Goal: Check status: Check status

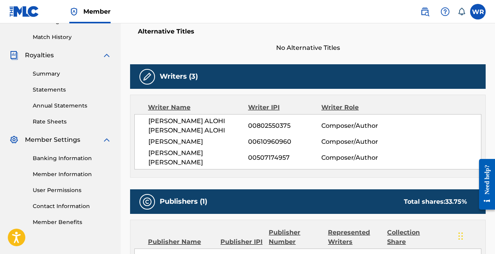
scroll to position [212, 0]
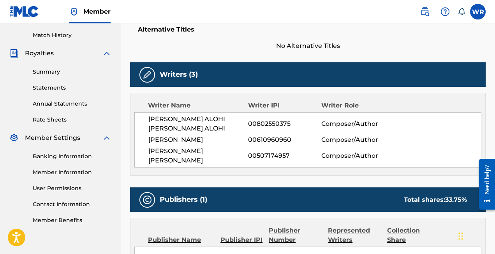
click at [151, 70] on img at bounding box center [147, 74] width 9 height 9
click at [189, 141] on span "[PERSON_NAME]" at bounding box center [198, 139] width 100 height 9
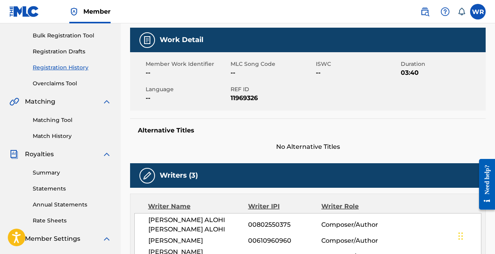
scroll to position [167, 0]
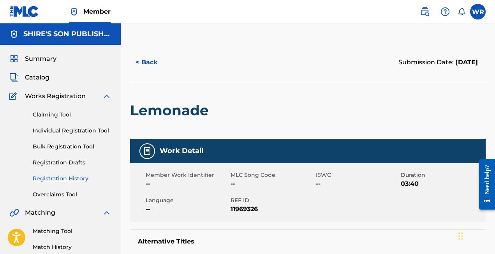
click at [44, 78] on span "Catalog" at bounding box center [37, 77] width 25 height 9
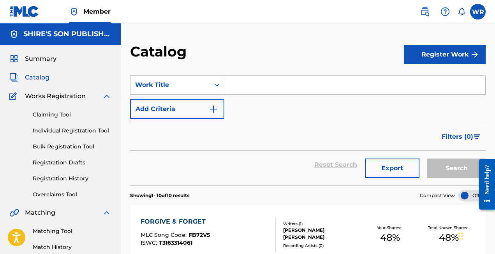
click at [259, 88] on input "Search Form" at bounding box center [354, 85] width 261 height 19
click at [63, 114] on link "Claiming Tool" at bounding box center [72, 115] width 79 height 8
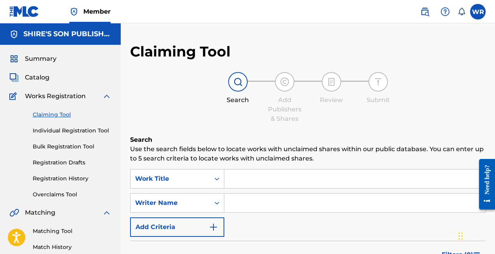
click at [309, 173] on input "Search Form" at bounding box center [354, 178] width 261 height 19
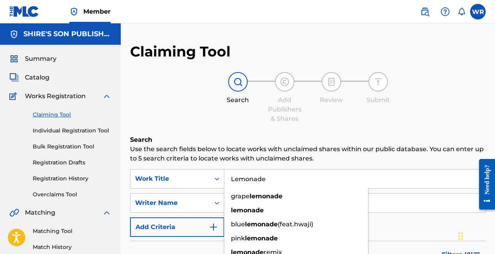
click at [286, 180] on input "Lemonade" at bounding box center [354, 178] width 261 height 19
click at [236, 184] on input "Lemonade" at bounding box center [354, 178] width 261 height 19
type input "Lemonade"
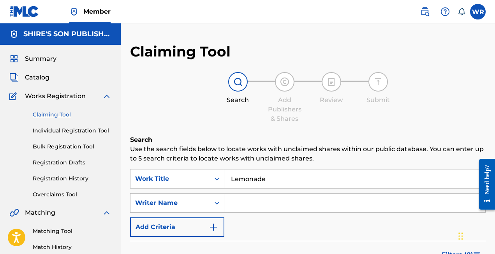
click at [402, 203] on input "Search Form" at bounding box center [354, 203] width 261 height 19
type input "William Robert Aukai Rediske"
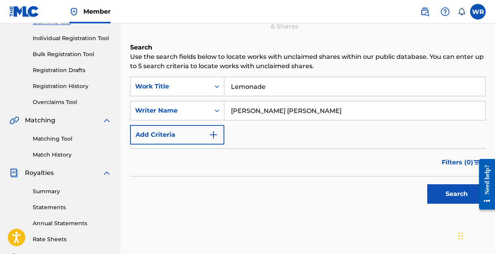
scroll to position [112, 0]
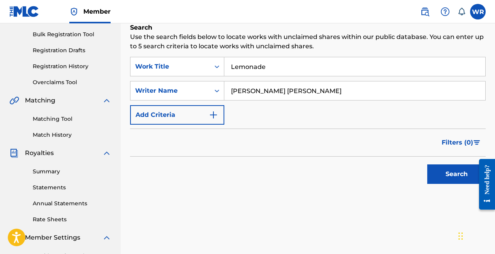
click at [440, 174] on button "Search" at bounding box center [456, 173] width 58 height 19
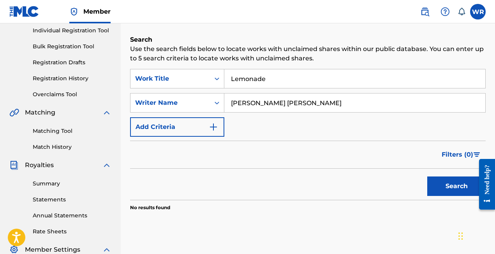
scroll to position [105, 0]
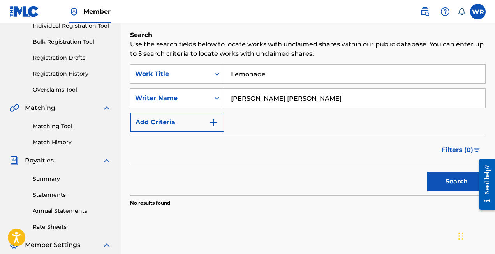
click at [74, 24] on link "Individual Registration Tool" at bounding box center [72, 26] width 79 height 8
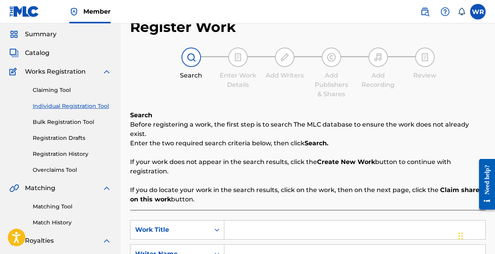
scroll to position [66, 0]
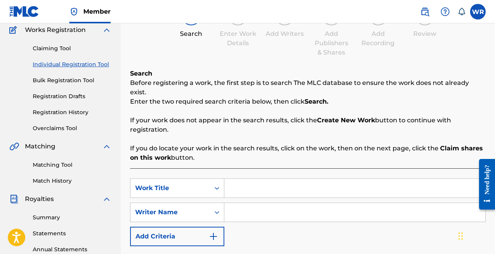
click at [270, 179] on input "Search Form" at bounding box center [354, 188] width 261 height 19
type input "Lemonade"
click at [283, 206] on input "Search Form" at bounding box center [354, 212] width 261 height 19
type input "William Robert Aukai Rediske"
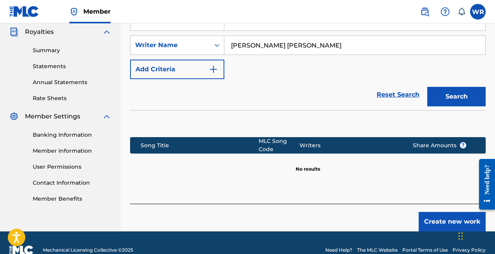
scroll to position [239, 0]
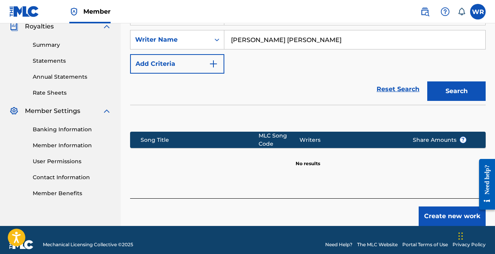
click at [448, 83] on button "Search" at bounding box center [456, 90] width 58 height 19
click at [474, 21] on nav "Member WR WR William Rediske kaiboymusic@gmail.com Notification Preferences Pro…" at bounding box center [247, 11] width 495 height 23
click at [480, 16] on label at bounding box center [478, 12] width 16 height 16
click at [478, 12] on input "WR William Rediske kaiboymusic@gmail.com Notification Preferences Profile Log o…" at bounding box center [478, 12] width 0 height 0
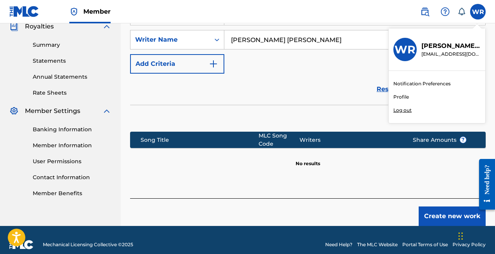
click at [404, 112] on p "Log out" at bounding box center [402, 110] width 18 height 7
click at [478, 12] on input "WR William Rediske kaiboymusic@gmail.com Notification Preferences Profile Log o…" at bounding box center [478, 12] width 0 height 0
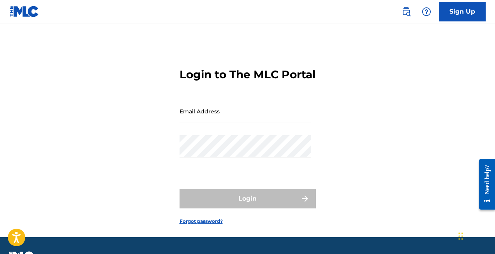
click at [220, 122] on input "Email Address" at bounding box center [246, 111] width 132 height 22
type input "[EMAIL_ADDRESS][DOMAIN_NAME]"
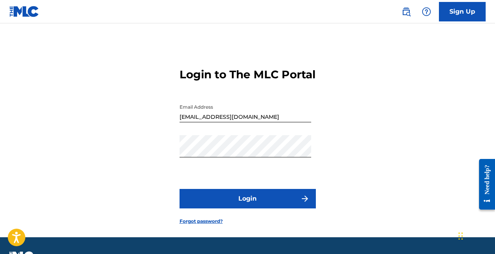
click at [227, 208] on button "Login" at bounding box center [248, 198] width 136 height 19
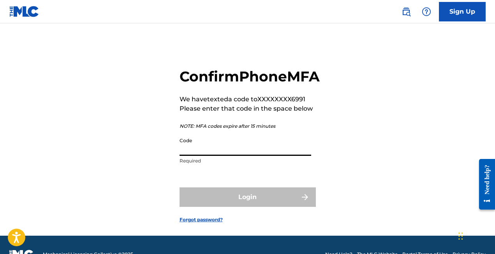
click at [214, 156] on input "Code" at bounding box center [246, 145] width 132 height 22
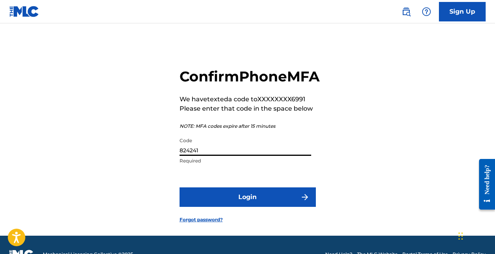
type input "824241"
click at [203, 207] on button "Login" at bounding box center [248, 196] width 136 height 19
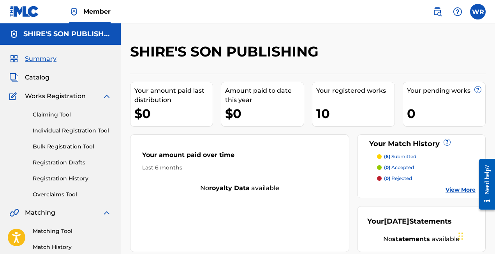
click at [68, 112] on link "Claiming Tool" at bounding box center [72, 115] width 79 height 8
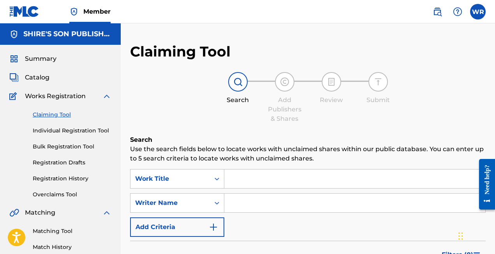
click at [287, 184] on input "Search Form" at bounding box center [354, 178] width 261 height 19
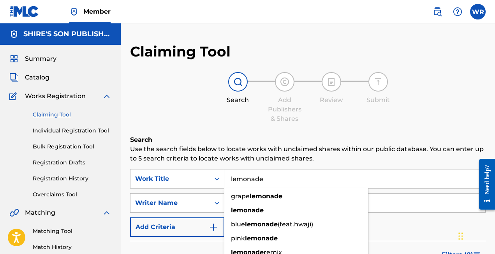
type input "lemonade"
click at [386, 199] on input "Search Form" at bounding box center [354, 203] width 261 height 19
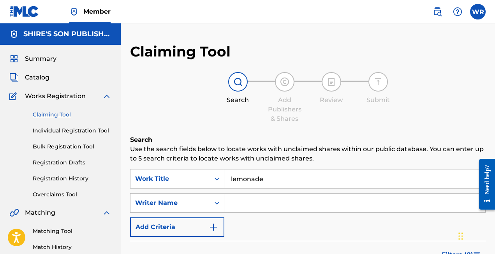
type input "William Robert Aukai Rediske"
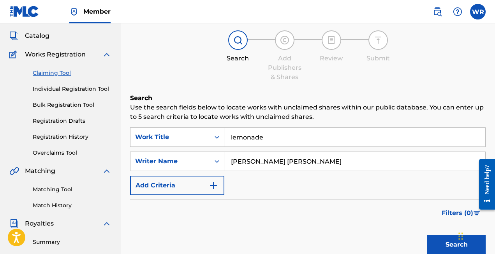
scroll to position [99, 0]
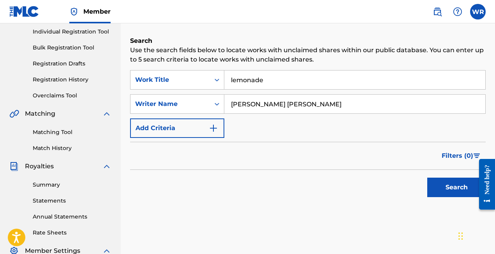
click at [434, 191] on button "Search" at bounding box center [456, 187] width 58 height 19
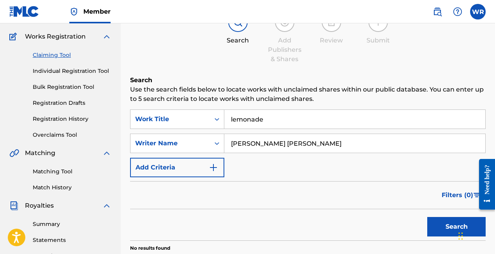
scroll to position [57, 0]
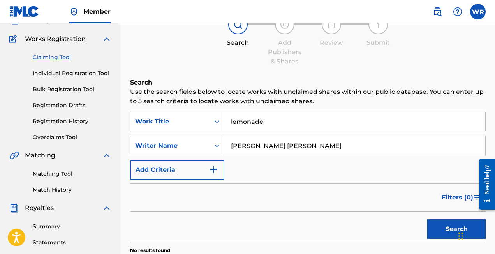
click at [60, 73] on link "Individual Registration Tool" at bounding box center [72, 73] width 79 height 8
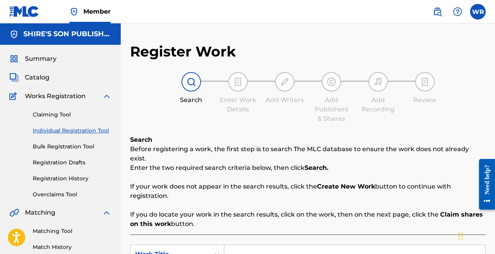
scroll to position [83, 0]
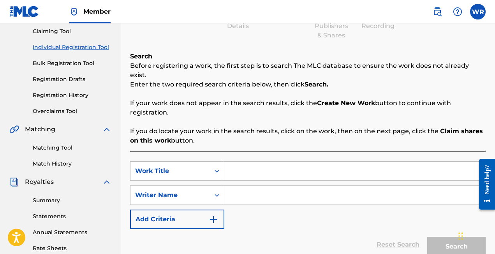
click at [256, 165] on input "Search Form" at bounding box center [354, 171] width 261 height 19
type input "Lemonade"
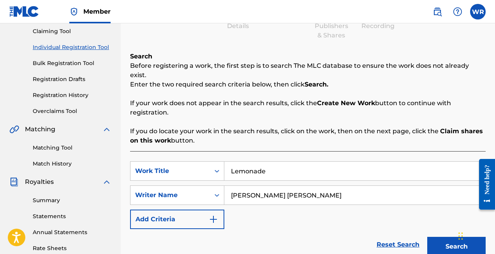
type input "William Robert Aukai Rediske"
click at [433, 237] on button "Search" at bounding box center [456, 246] width 58 height 19
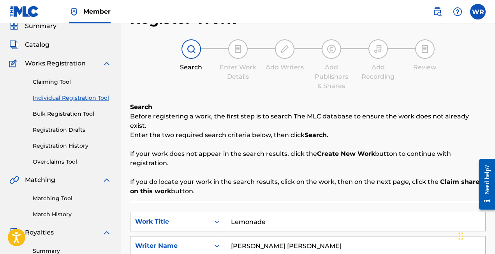
scroll to position [37, 0]
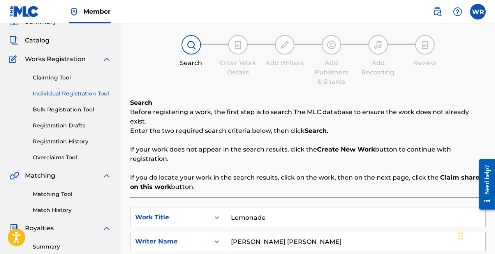
click at [73, 124] on link "Registration Drafts" at bounding box center [72, 126] width 79 height 8
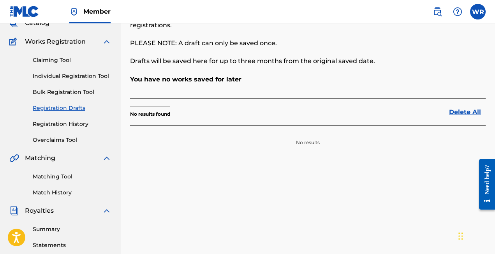
scroll to position [69, 0]
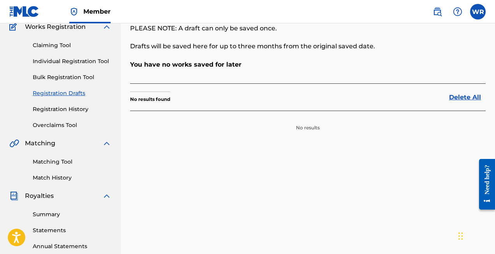
click at [69, 109] on link "Registration History" at bounding box center [72, 109] width 79 height 8
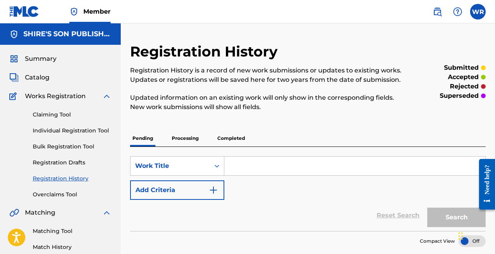
click at [181, 136] on p "Processing" at bounding box center [185, 138] width 32 height 16
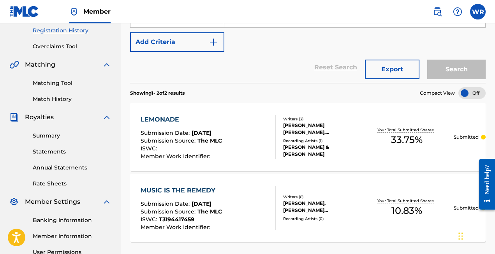
scroll to position [149, 0]
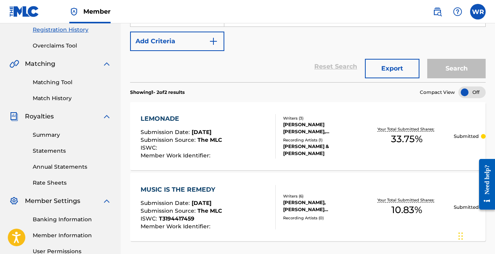
click at [165, 116] on div "LEMONADE" at bounding box center [181, 118] width 81 height 9
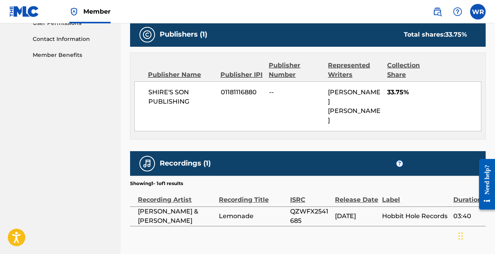
scroll to position [379, 0]
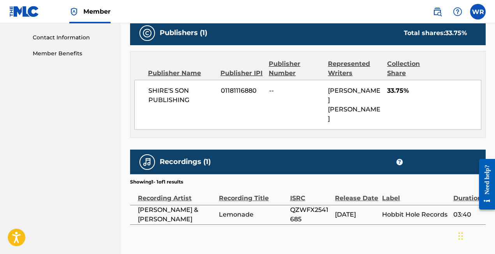
click at [146, 32] on img at bounding box center [147, 32] width 9 height 9
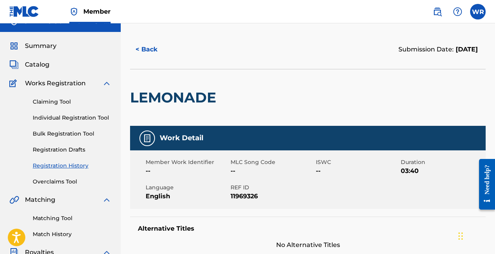
scroll to position [11, 0]
